Goal: Task Accomplishment & Management: Use online tool/utility

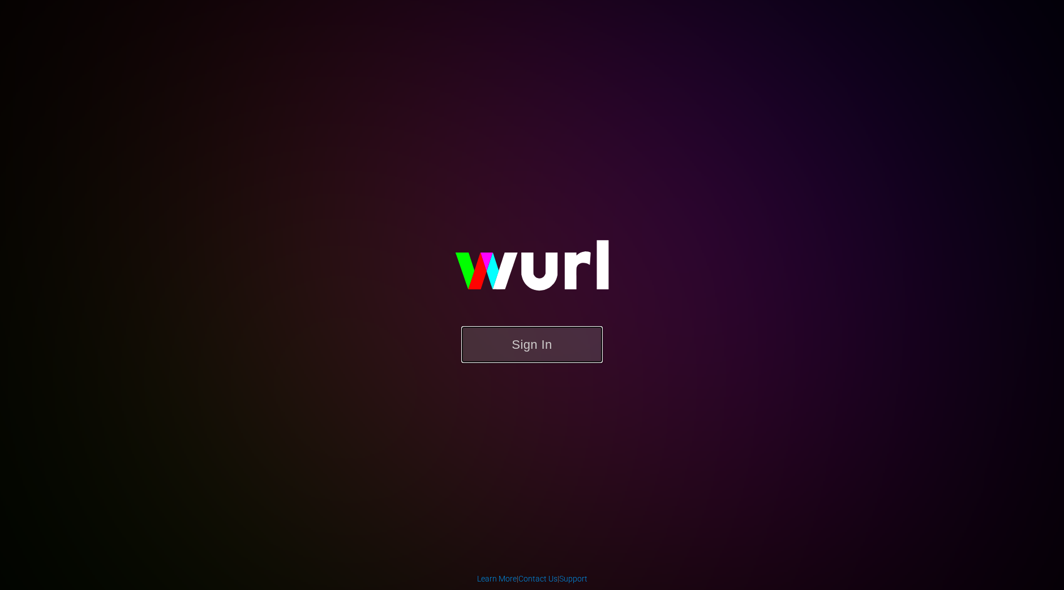
click at [502, 336] on button "Sign In" at bounding box center [531, 344] width 141 height 37
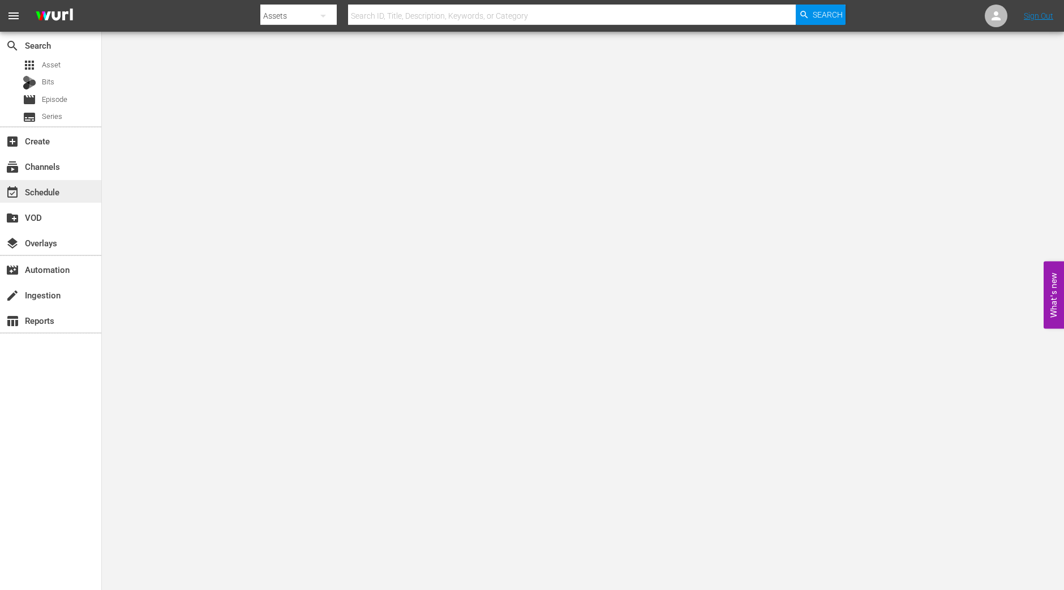
click at [44, 187] on div "event_available Schedule" at bounding box center [31, 190] width 63 height 10
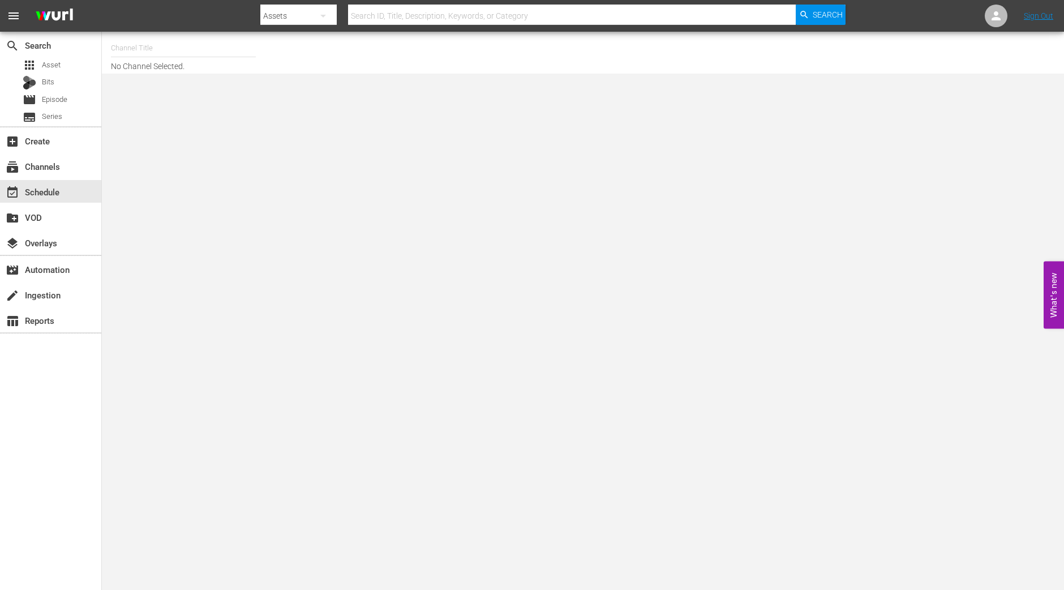
click at [170, 44] on input "text" at bounding box center [183, 48] width 145 height 27
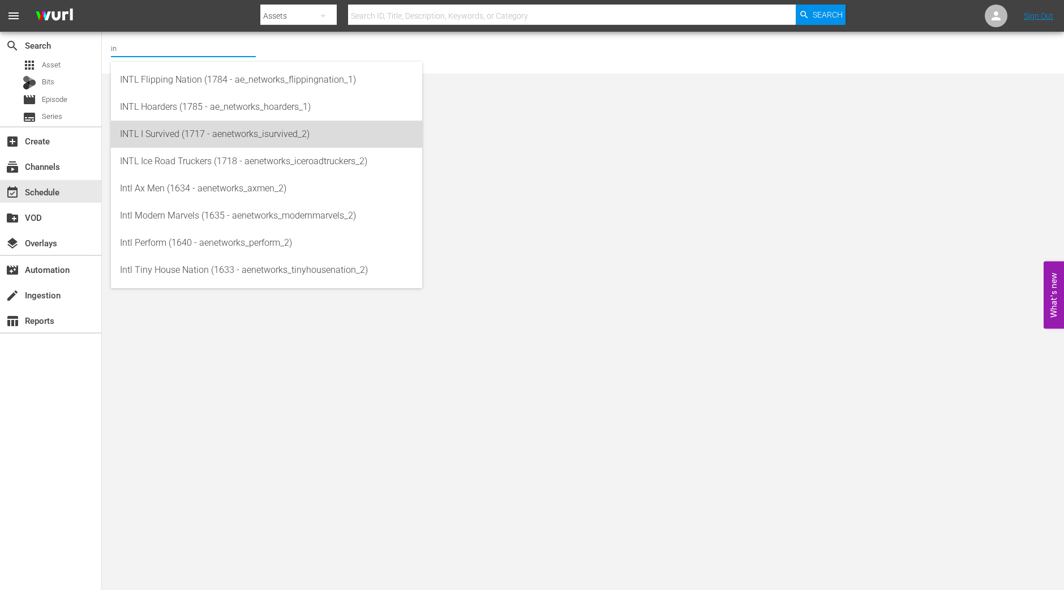
click at [164, 130] on div "INTL I Survived (1717 - aenetworks_isurvived_2)" at bounding box center [266, 134] width 293 height 27
type input "INTL I Survived (1717 - aenetworks_isurvived_2)"
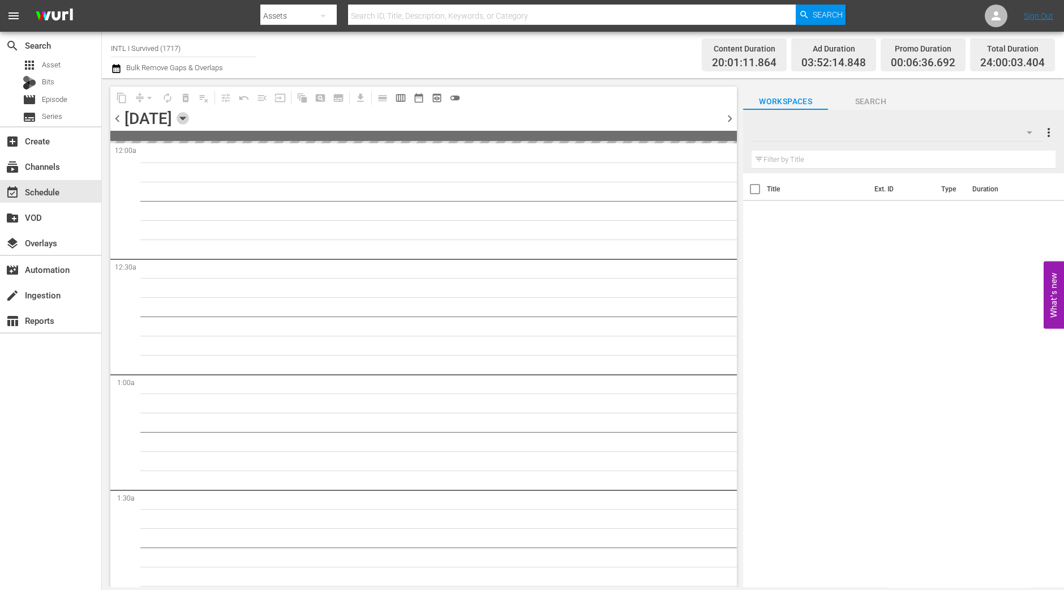
click at [189, 118] on icon "button" at bounding box center [183, 118] width 12 height 12
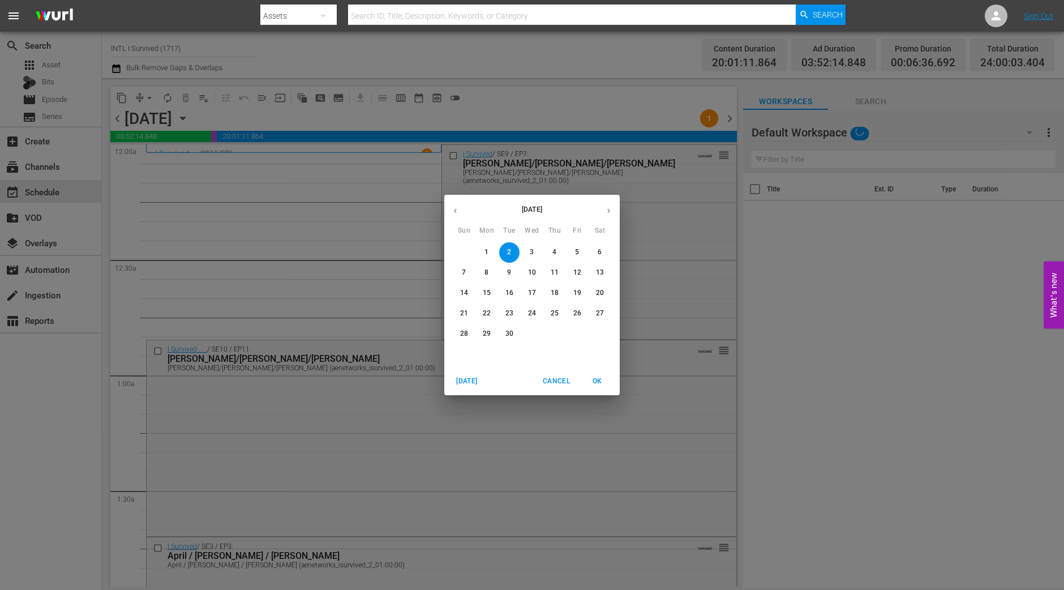
click at [487, 296] on p "15" at bounding box center [487, 293] width 8 height 10
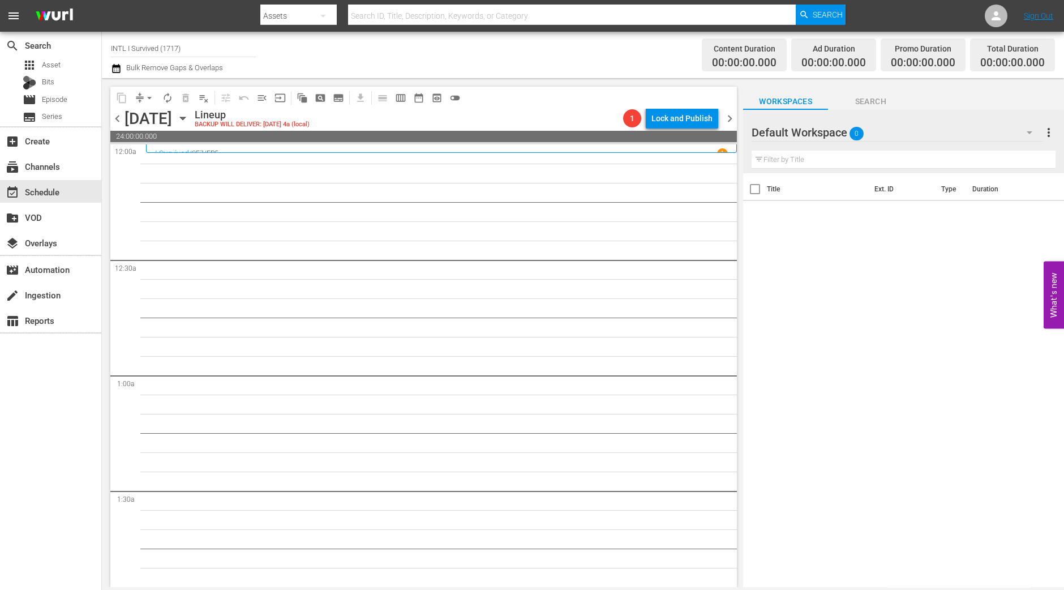
click at [118, 113] on span "chevron_left" at bounding box center [117, 119] width 14 height 14
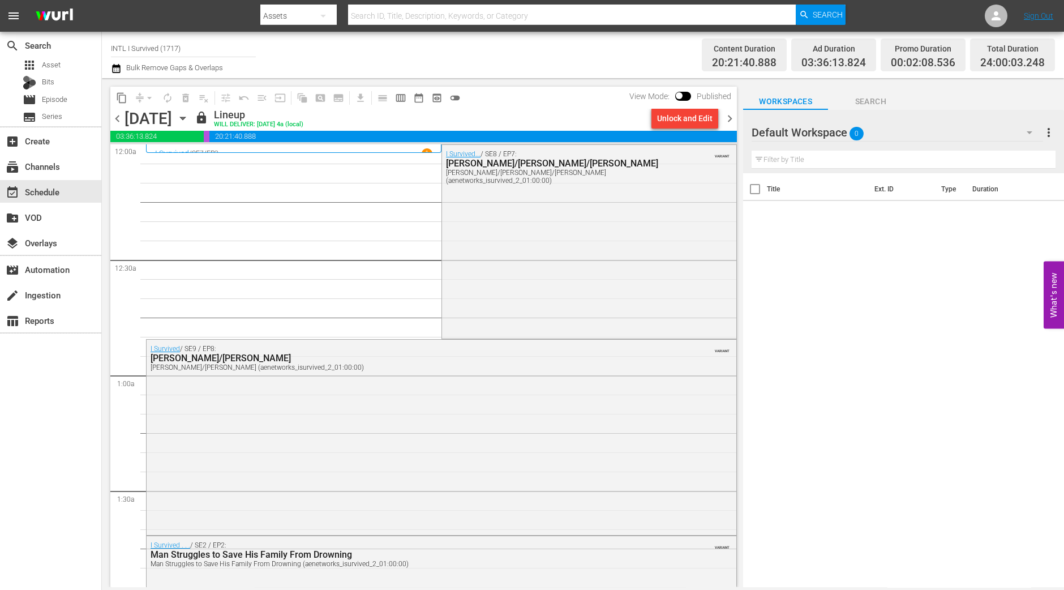
click at [109, 503] on div "content_copy compress arrow_drop_down autorenew_outlined delete_forever_outline…" at bounding box center [421, 332] width 638 height 509
click at [730, 126] on div "chevron_left [DATE] [DATE] lock Lineup WILL DELIVER: [DATE] 4a (local) Unlock a…" at bounding box center [423, 120] width 627 height 22
click at [730, 123] on span "chevron_right" at bounding box center [730, 119] width 14 height 14
